Goal: Task Accomplishment & Management: Use online tool/utility

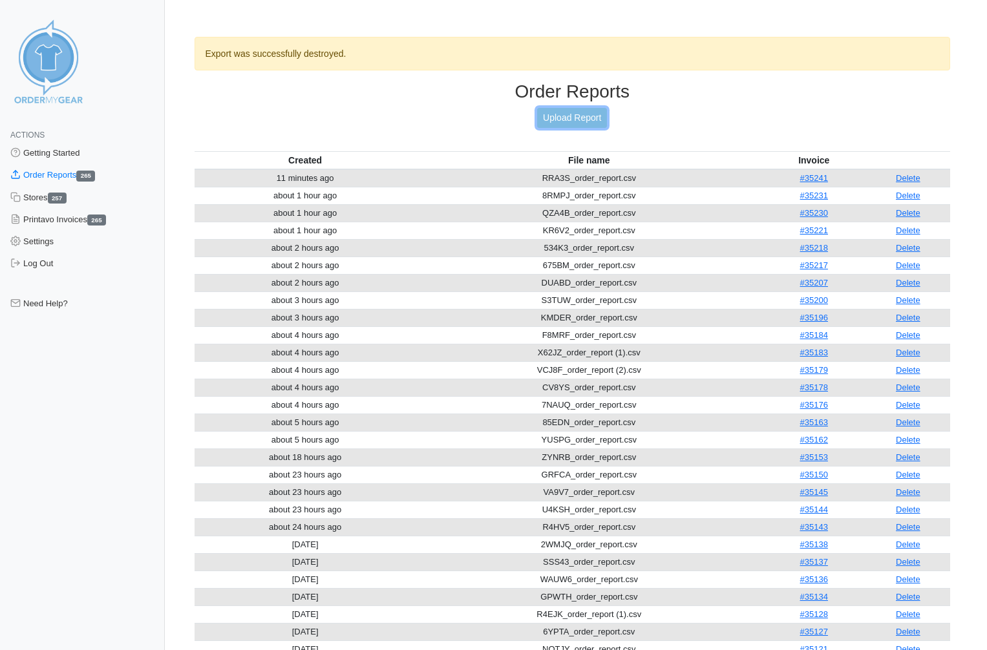
click at [555, 118] on link "Upload Report" at bounding box center [572, 118] width 70 height 20
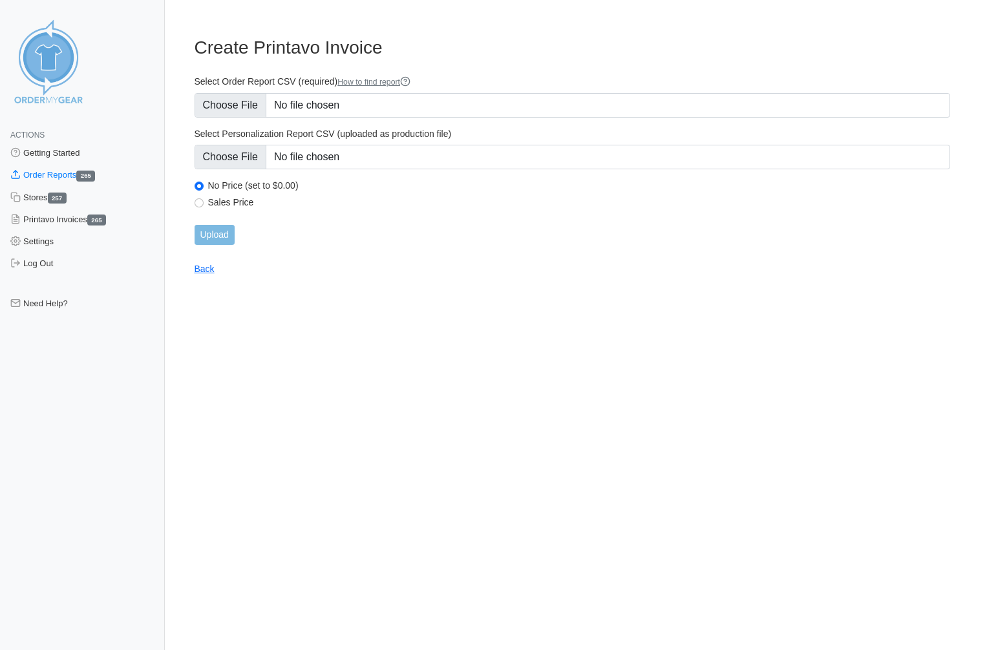
type input "C:\fakepath\U827U_order_report.csv"
click at [217, 235] on input "Upload" at bounding box center [215, 235] width 40 height 20
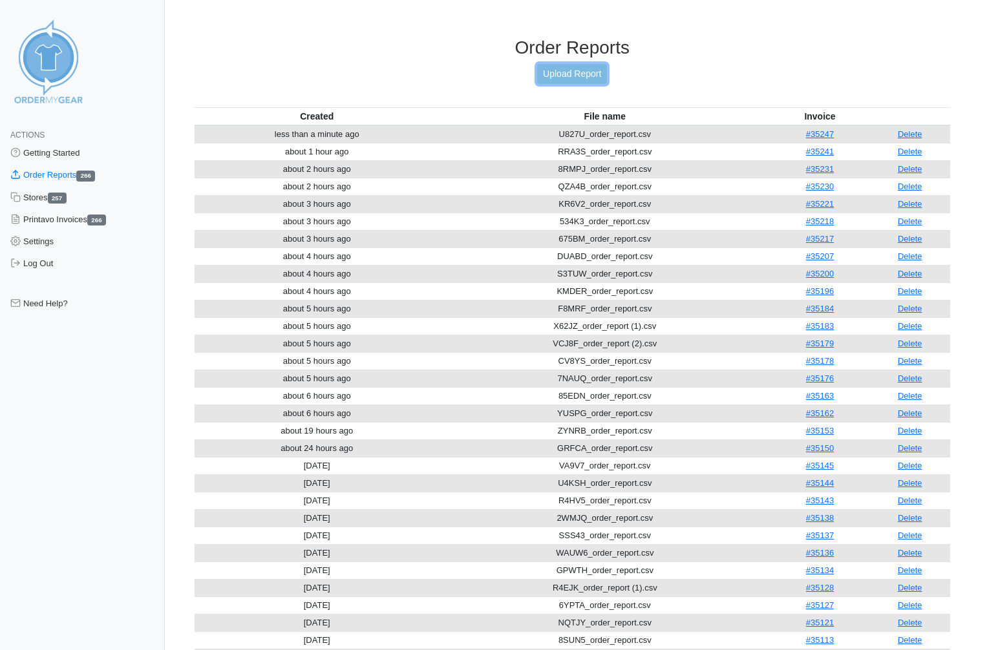
click at [560, 73] on link "Upload Report" at bounding box center [572, 74] width 70 height 20
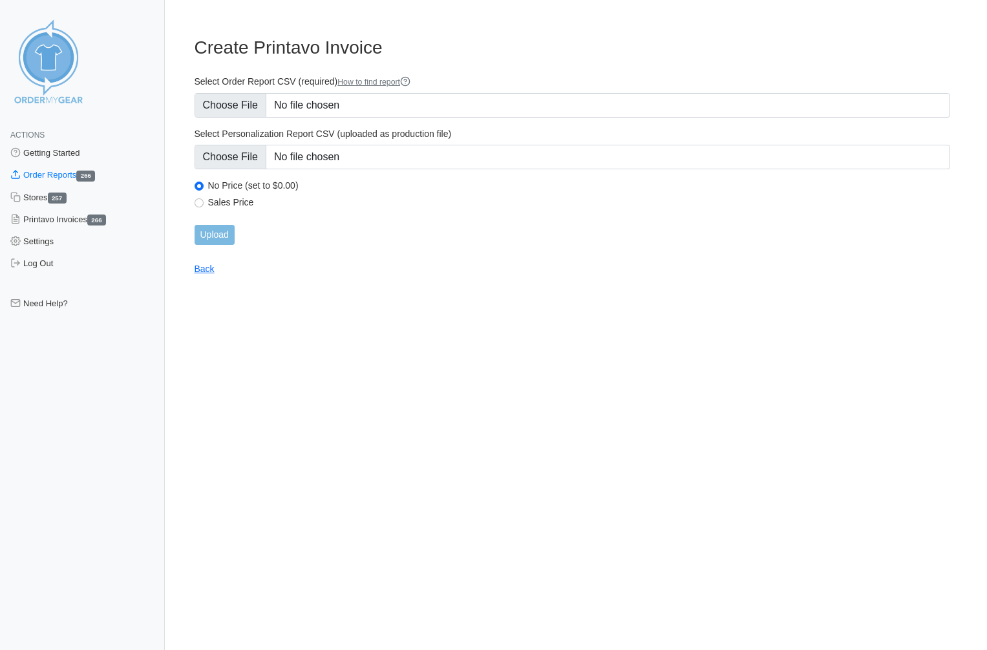
type input "C:\fakepath\MBNDM_order_report.csv"
click at [222, 235] on input "Upload" at bounding box center [215, 235] width 40 height 20
